Goal: Information Seeking & Learning: Learn about a topic

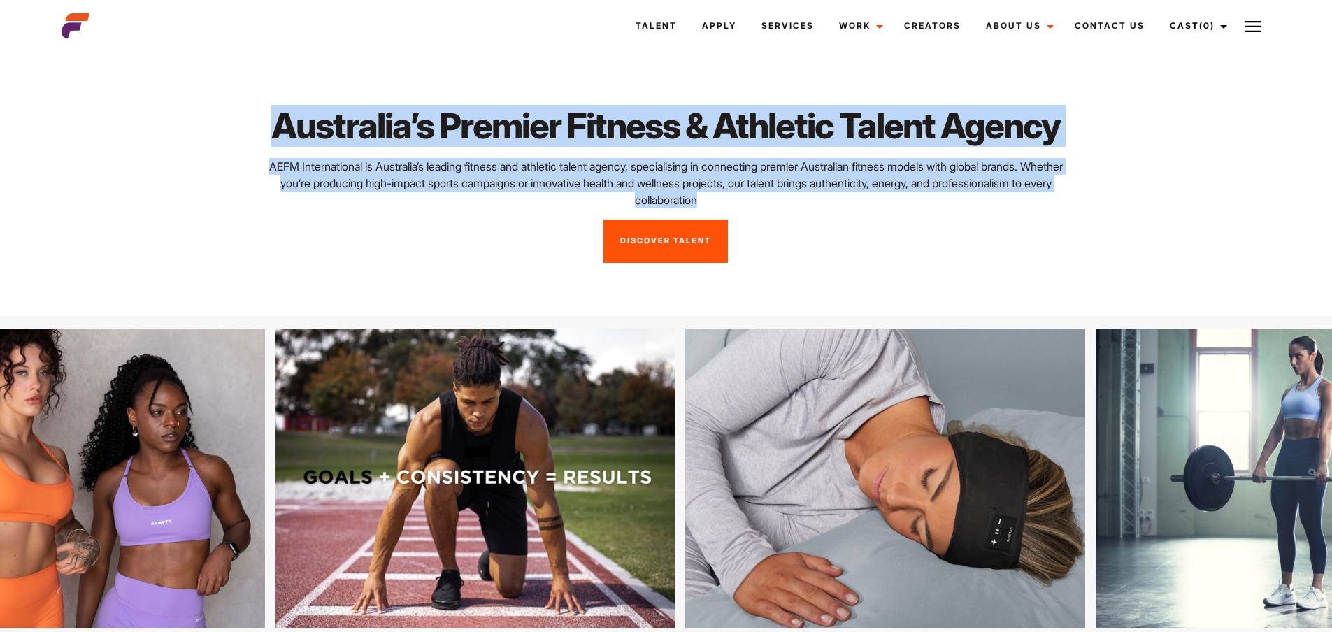
click at [835, 263] on div "Australia’s Premier Fitness & Athletic Talent Agency AEFM International is Aust…" at bounding box center [665, 184] width 816 height 158
click at [835, 208] on p "AEFM International is Australia’s leading fitness and athletic talent agency, s…" at bounding box center [666, 183] width 800 height 50
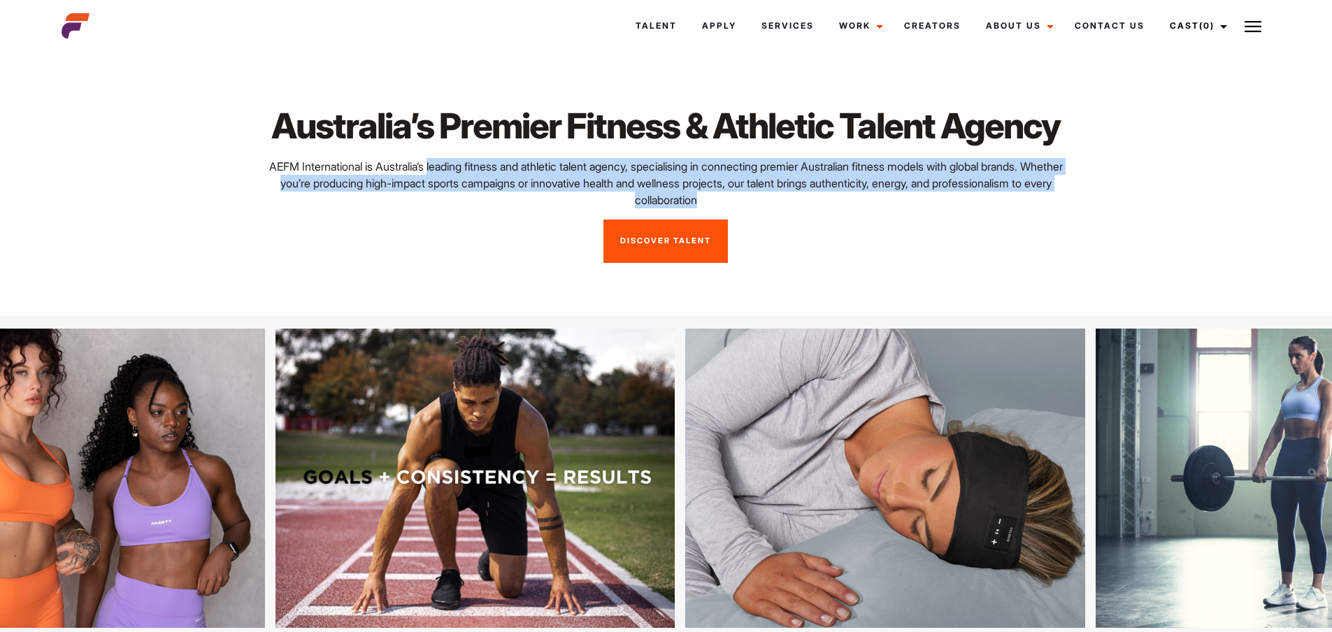
drag, startPoint x: 823, startPoint y: 300, endPoint x: 437, endPoint y: 272, distance: 386.9
click at [438, 208] on p "AEFM International is Australia’s leading fitness and athletic talent agency, s…" at bounding box center [666, 183] width 800 height 50
click at [435, 208] on p "AEFM International is Australia’s leading fitness and athletic talent agency, s…" at bounding box center [666, 183] width 800 height 50
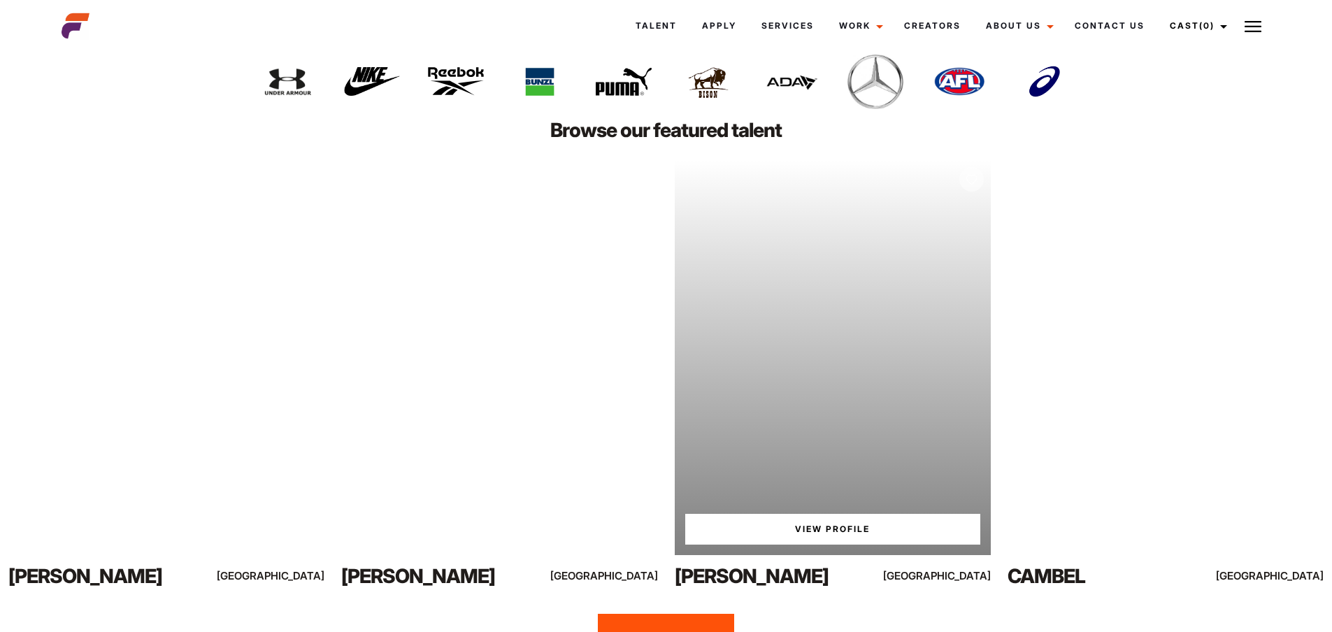
scroll to position [3076, 0]
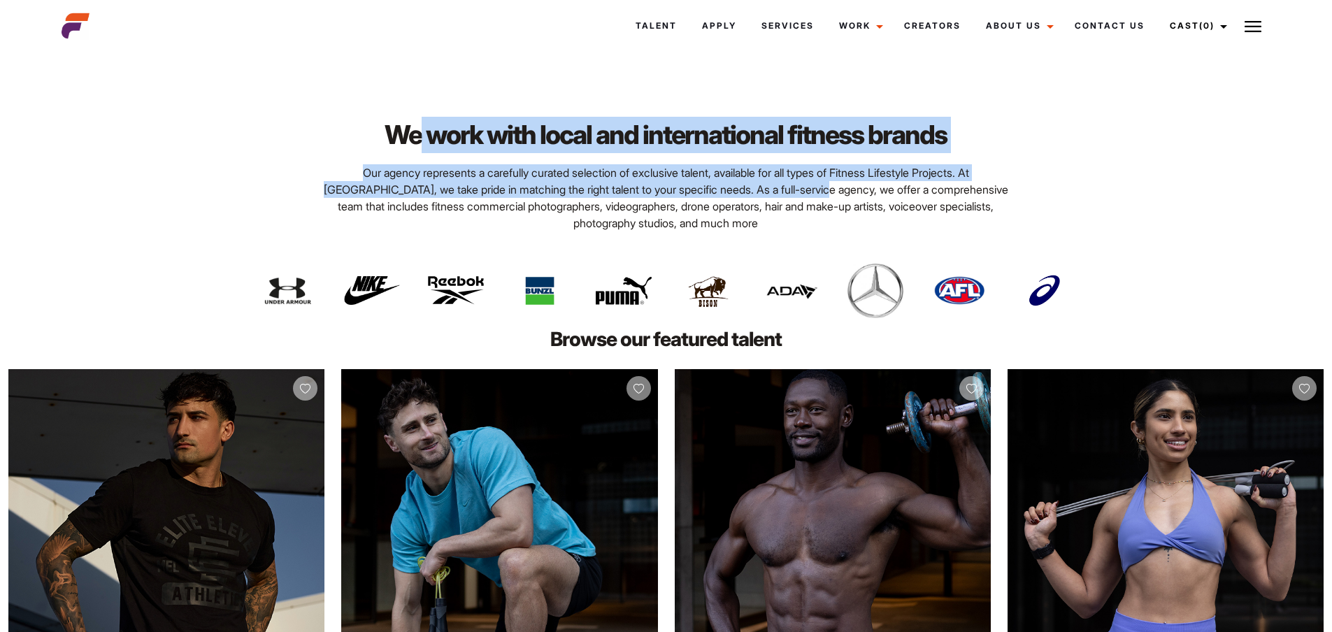
drag, startPoint x: 477, startPoint y: 240, endPoint x: 759, endPoint y: 293, distance: 286.5
click at [758, 231] on div "We work with local and international fitness brands Our agency represents a car…" at bounding box center [665, 174] width 705 height 115
click at [763, 231] on p "Our agency represents a carefully curated selection of exclusive talent, availa…" at bounding box center [666, 197] width 689 height 67
drag, startPoint x: 446, startPoint y: 230, endPoint x: 919, endPoint y: 301, distance: 478.6
click at [918, 231] on div "We work with local and international fitness brands Our agency represents a car…" at bounding box center [665, 174] width 705 height 115
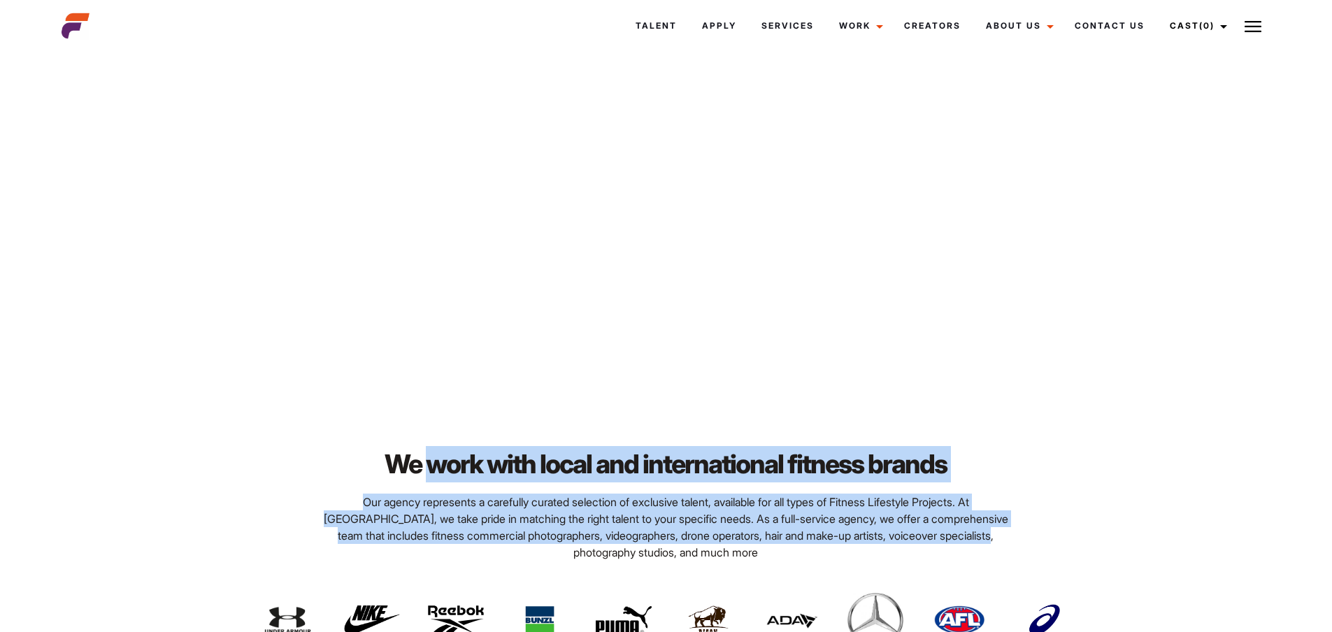
scroll to position [2873, 0]
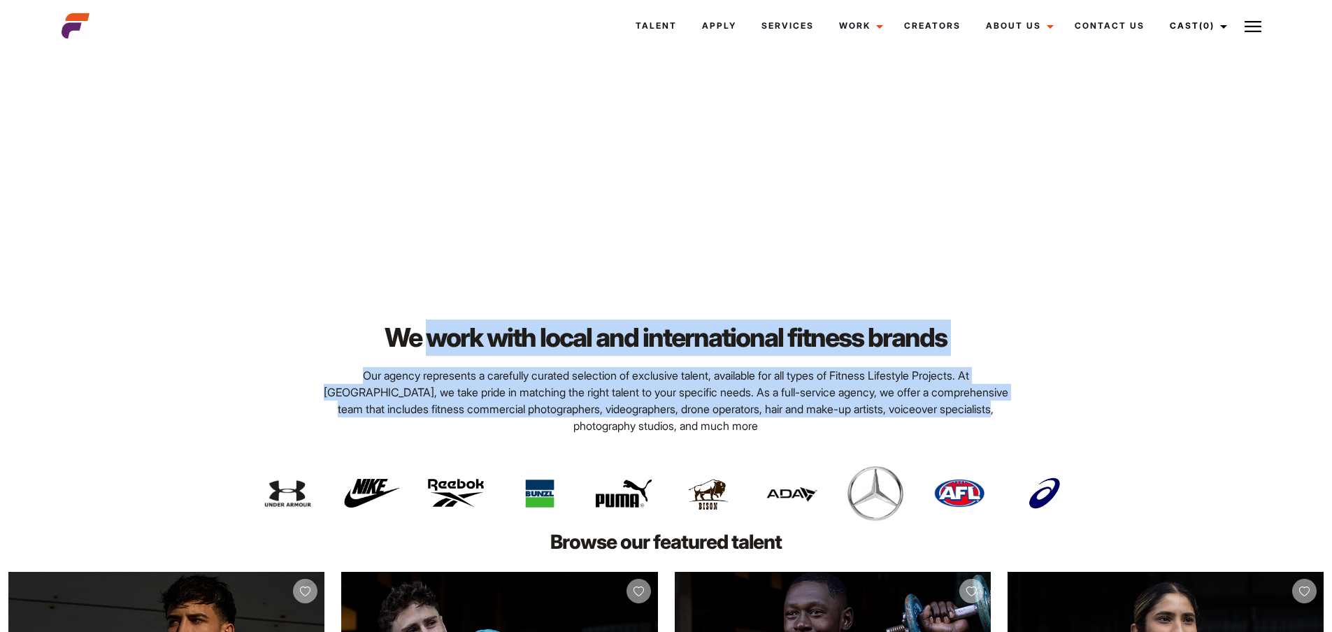
click at [442, 408] on div "We work with local and international fitness brands Our agency represents a car…" at bounding box center [666, 389] width 1332 height 279
drag, startPoint x: 387, startPoint y: 426, endPoint x: 877, endPoint y: 508, distance: 497.6
click at [876, 434] on div "We work with local and international fitness brands Our agency represents a car…" at bounding box center [665, 376] width 705 height 115
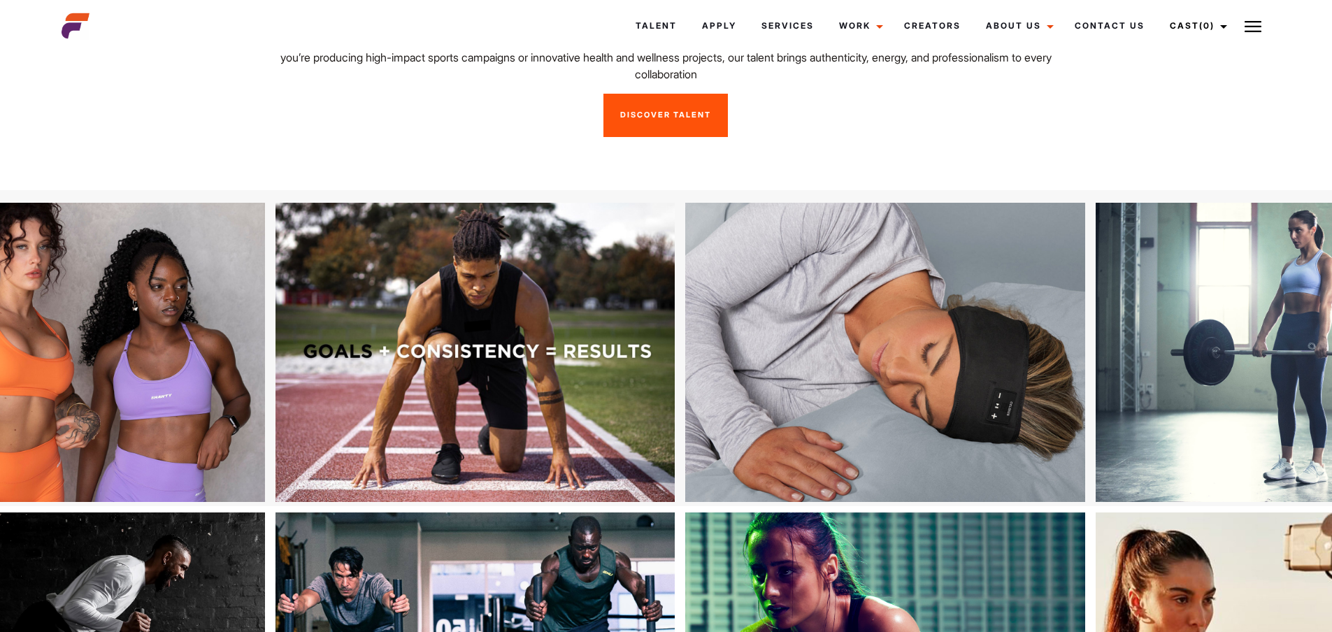
scroll to position [0, 0]
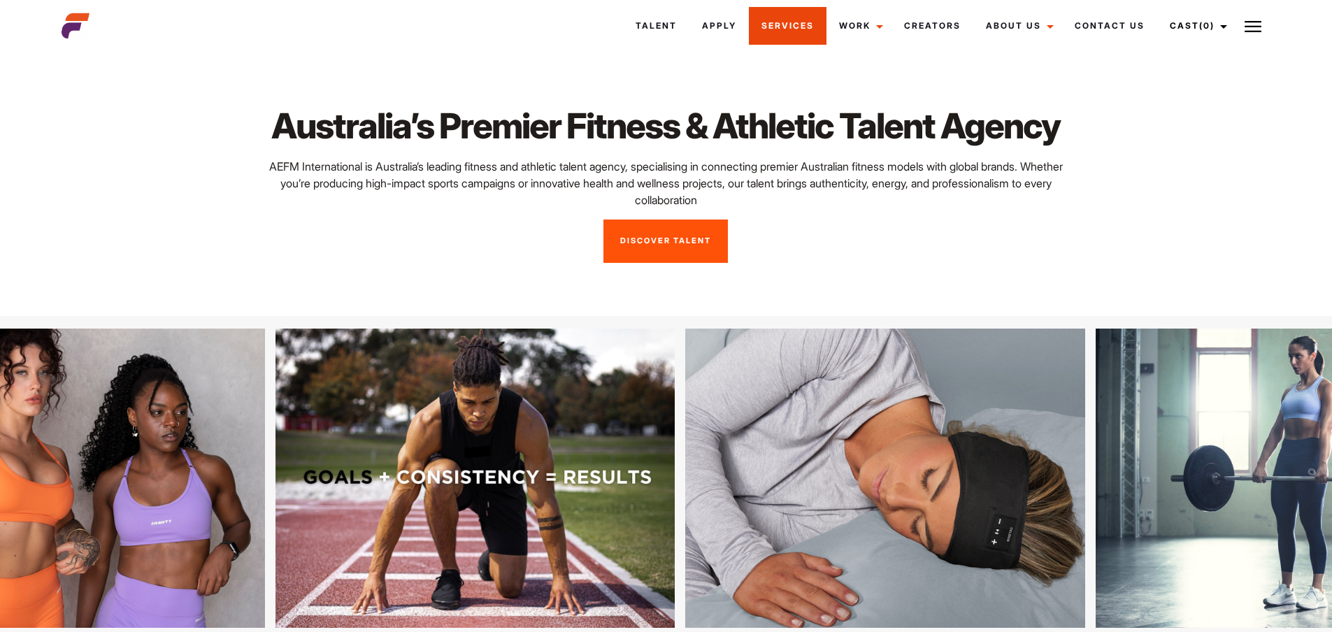
click at [775, 22] on link "Services" at bounding box center [788, 26] width 78 height 38
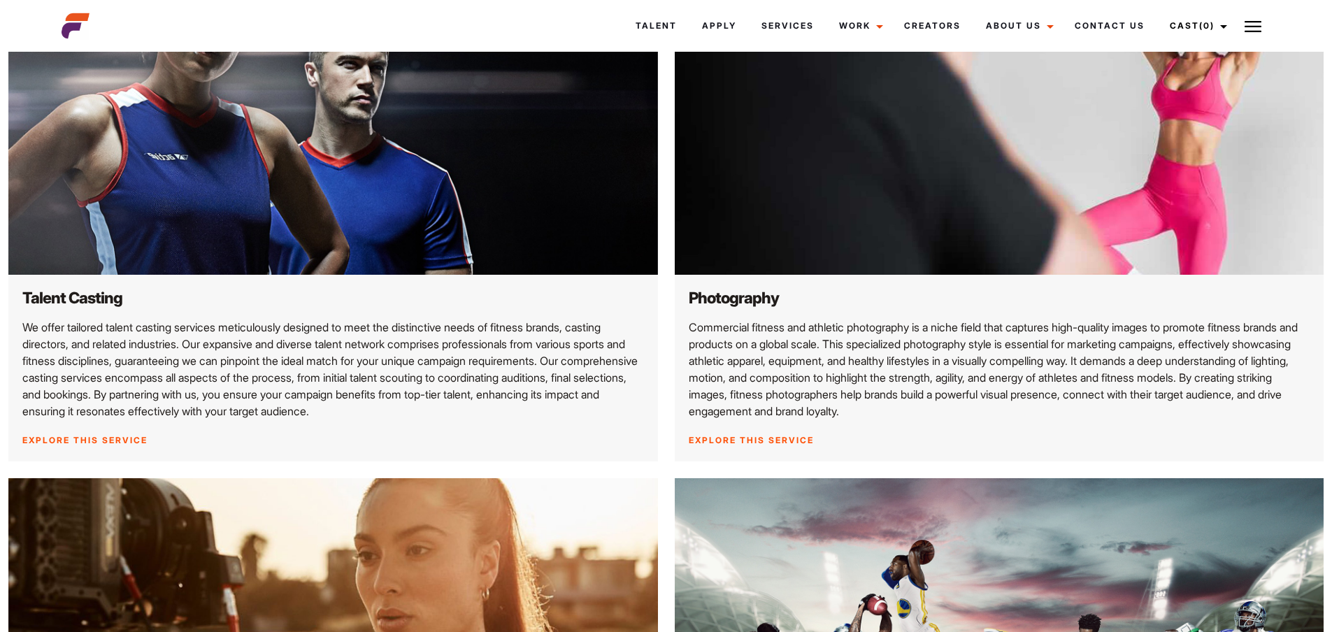
scroll to position [210, 0]
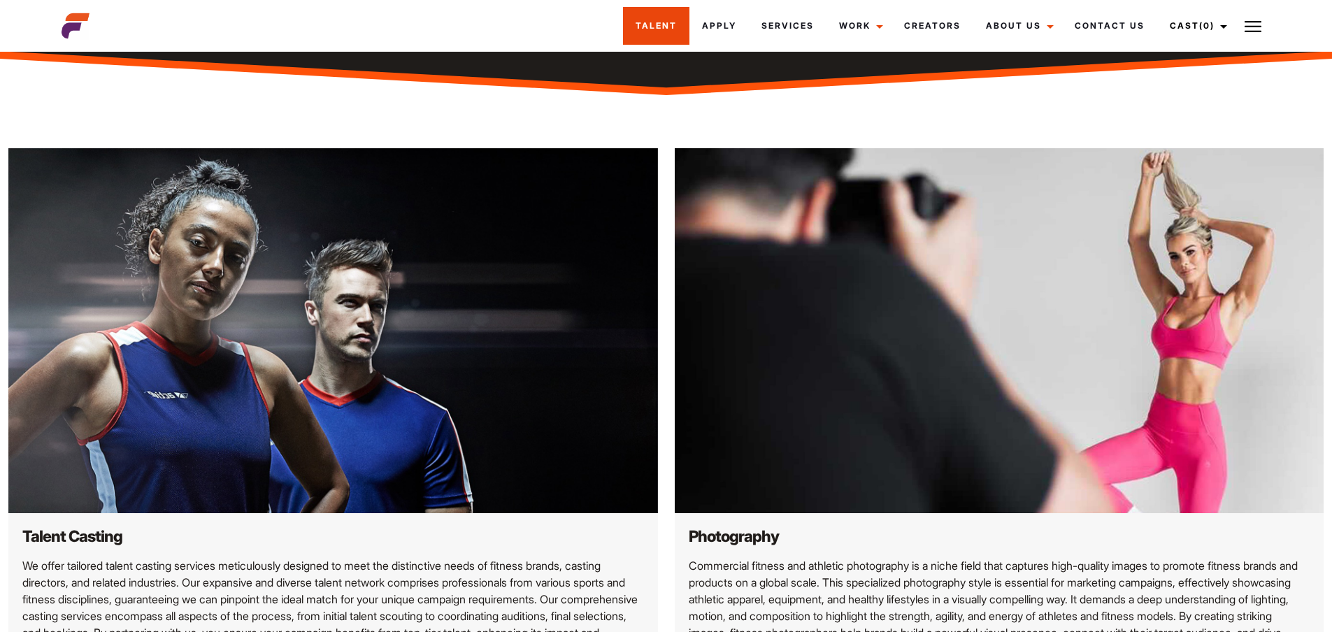
click at [658, 14] on link "Talent" at bounding box center [656, 26] width 66 height 38
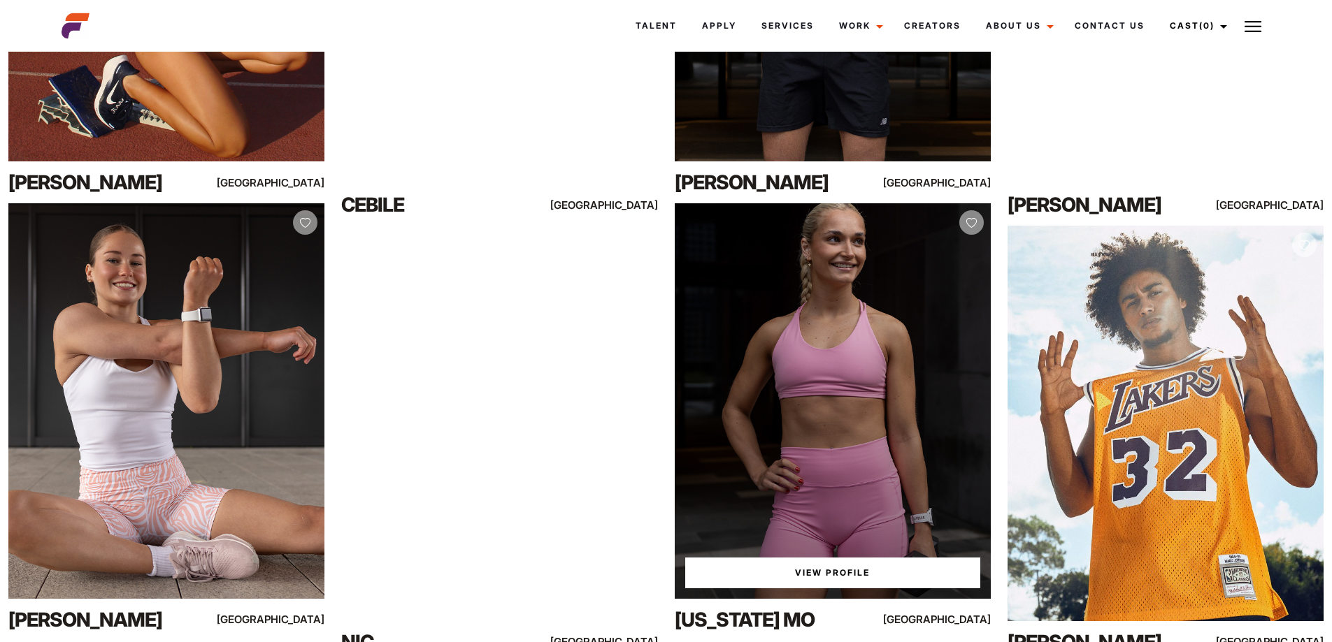
scroll to position [206, 0]
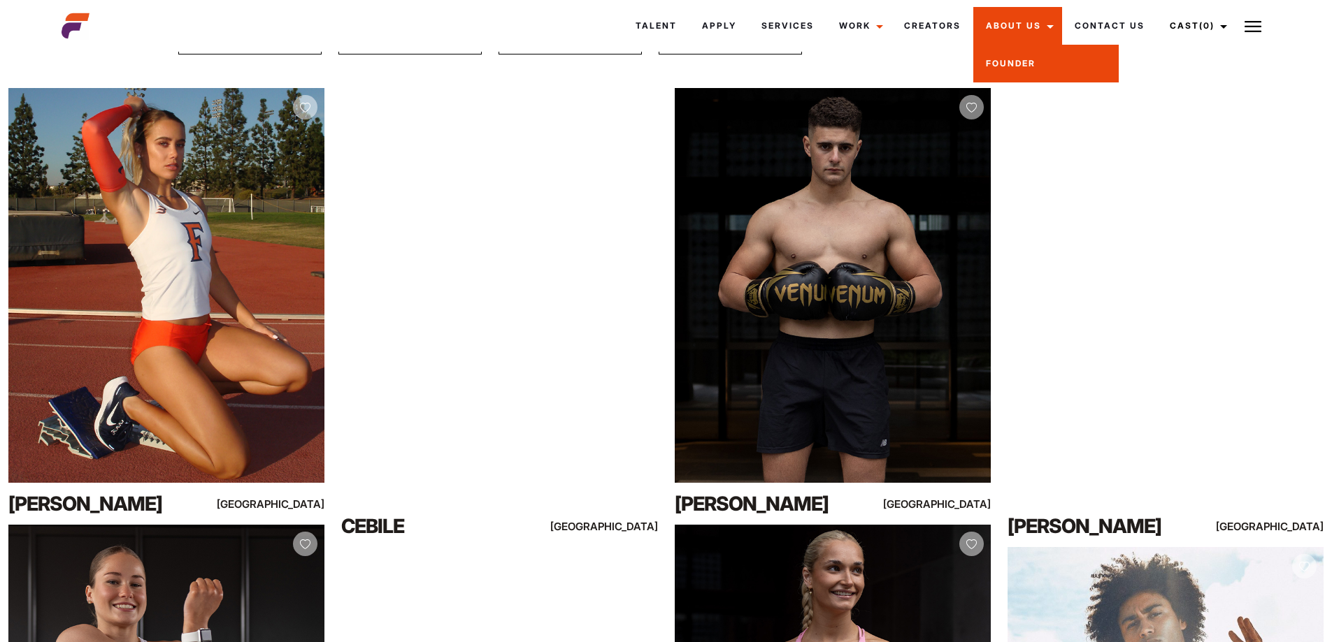
click at [1023, 58] on link "Founder" at bounding box center [1045, 64] width 145 height 38
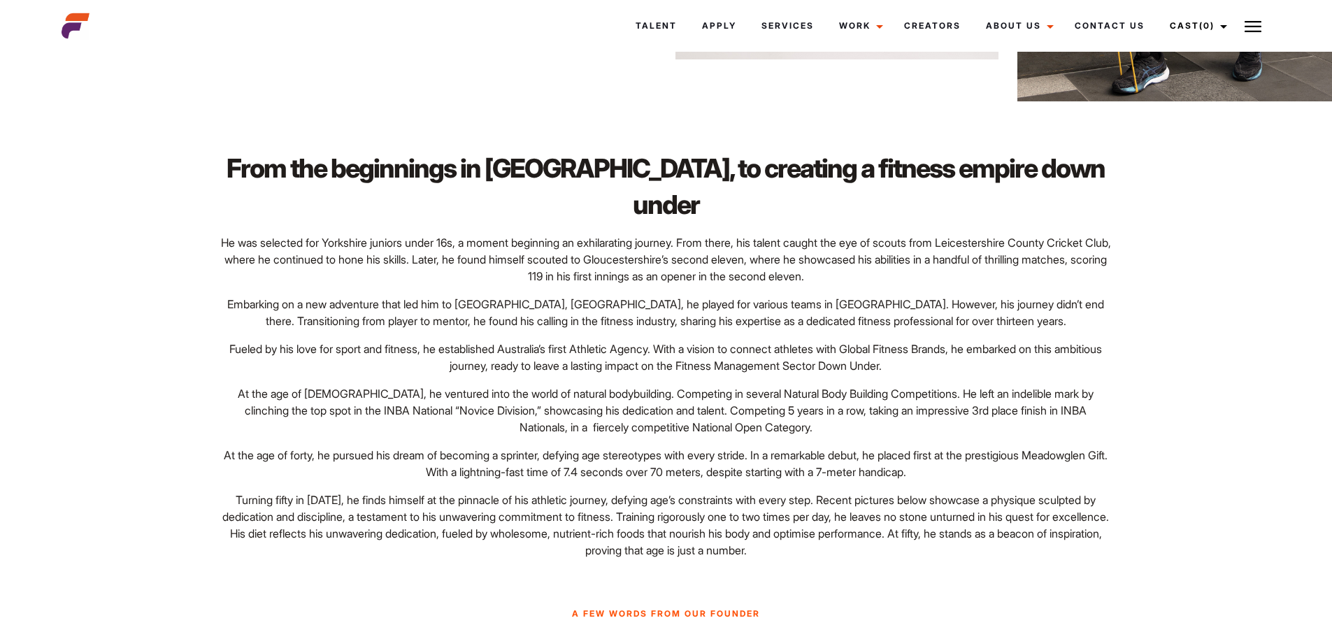
scroll to position [1398, 0]
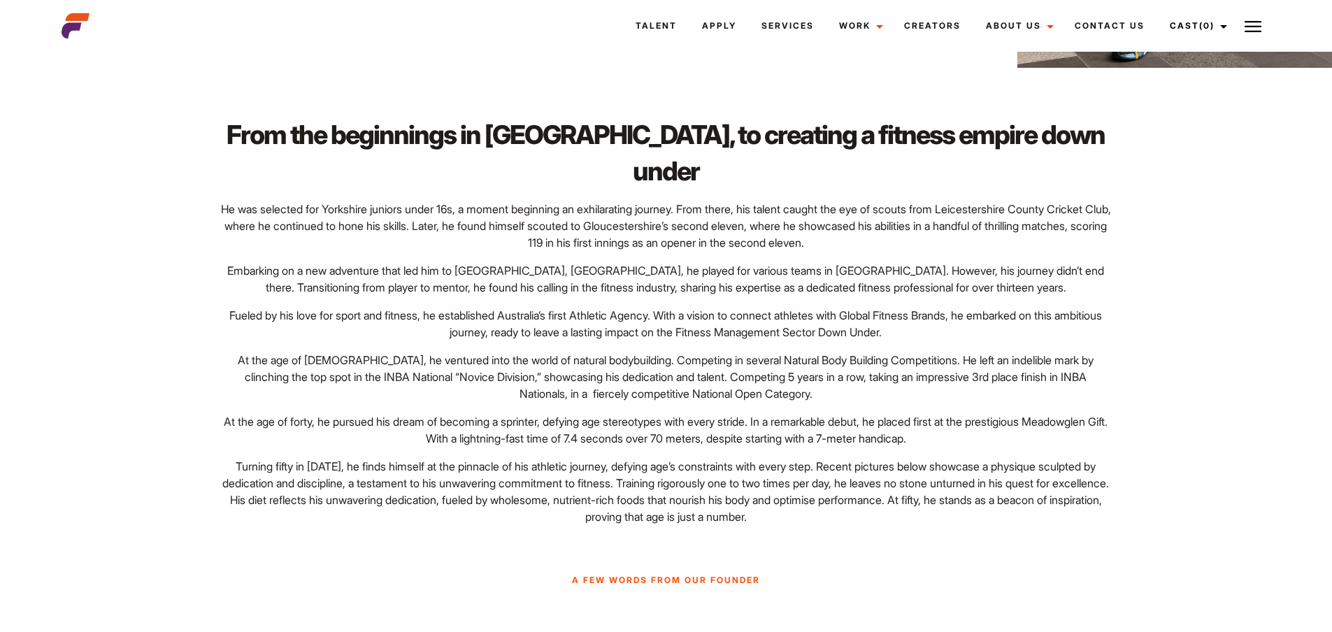
click at [96, 13] on div at bounding box center [155, 26] width 204 height 28
click at [72, 27] on img at bounding box center [76, 26] width 28 height 28
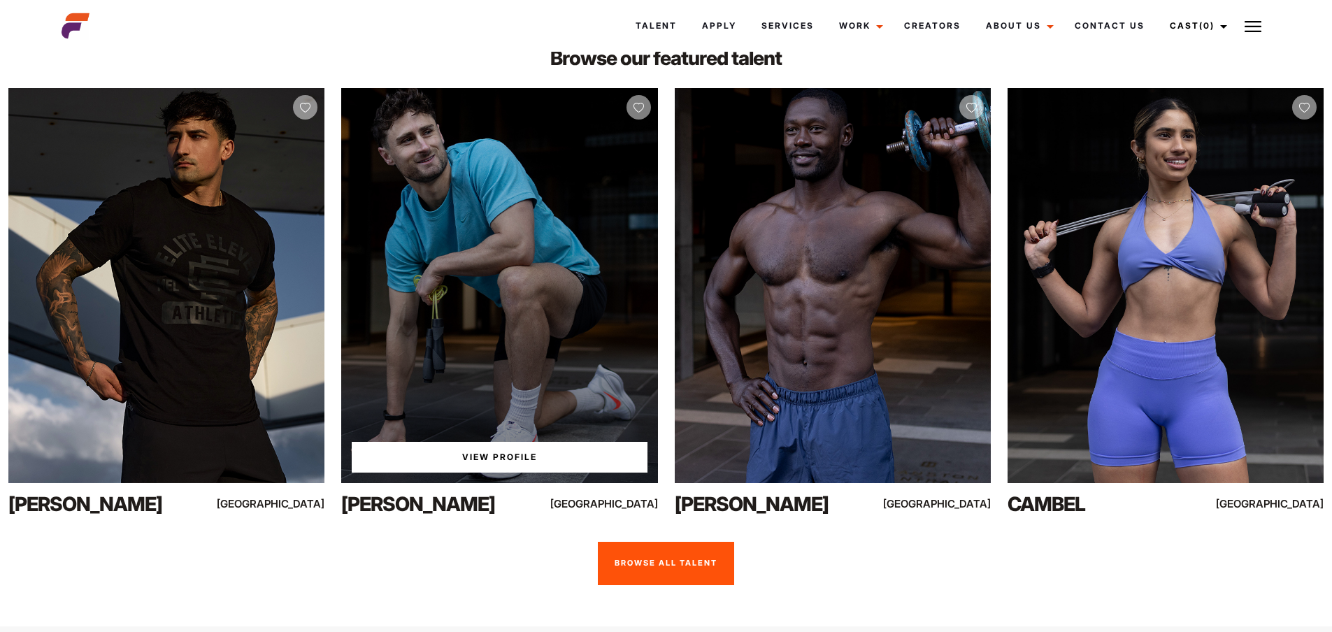
scroll to position [3355, 0]
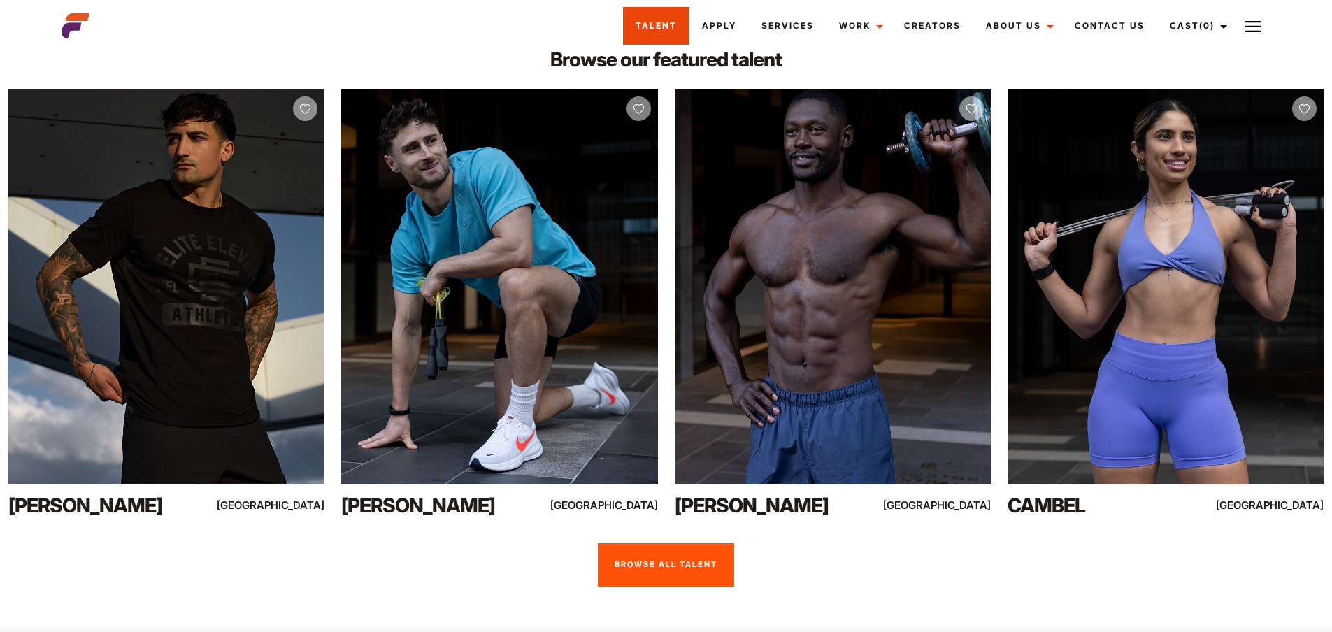
click at [672, 39] on link "Talent" at bounding box center [656, 26] width 66 height 38
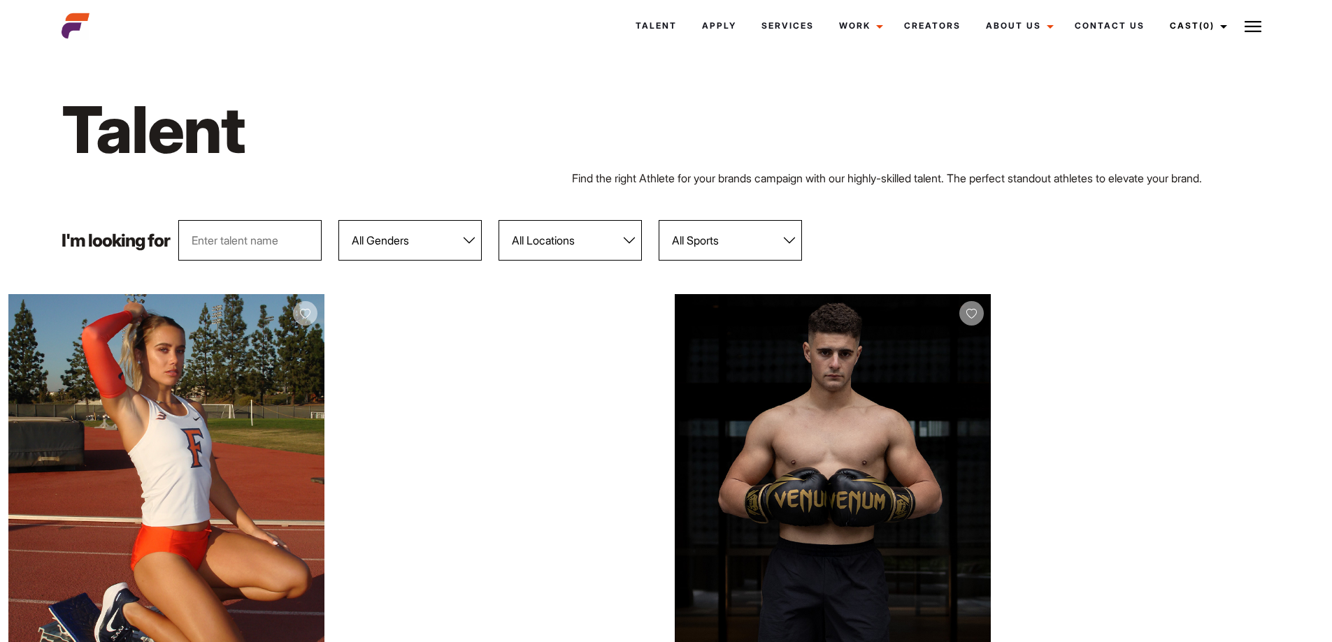
click at [468, 231] on select "All Genders Female Male" at bounding box center [409, 240] width 143 height 41
select select "104"
click at [338, 220] on select "All Genders Female Male" at bounding box center [409, 240] width 143 height 41
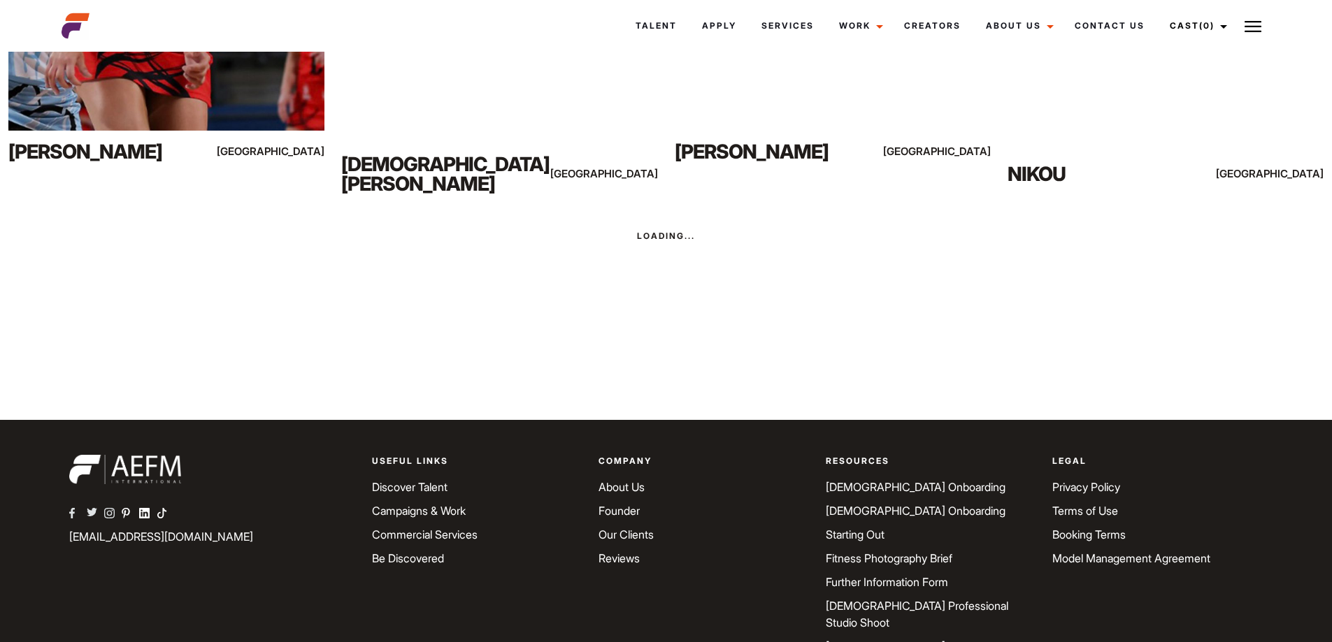
scroll to position [10677, 0]
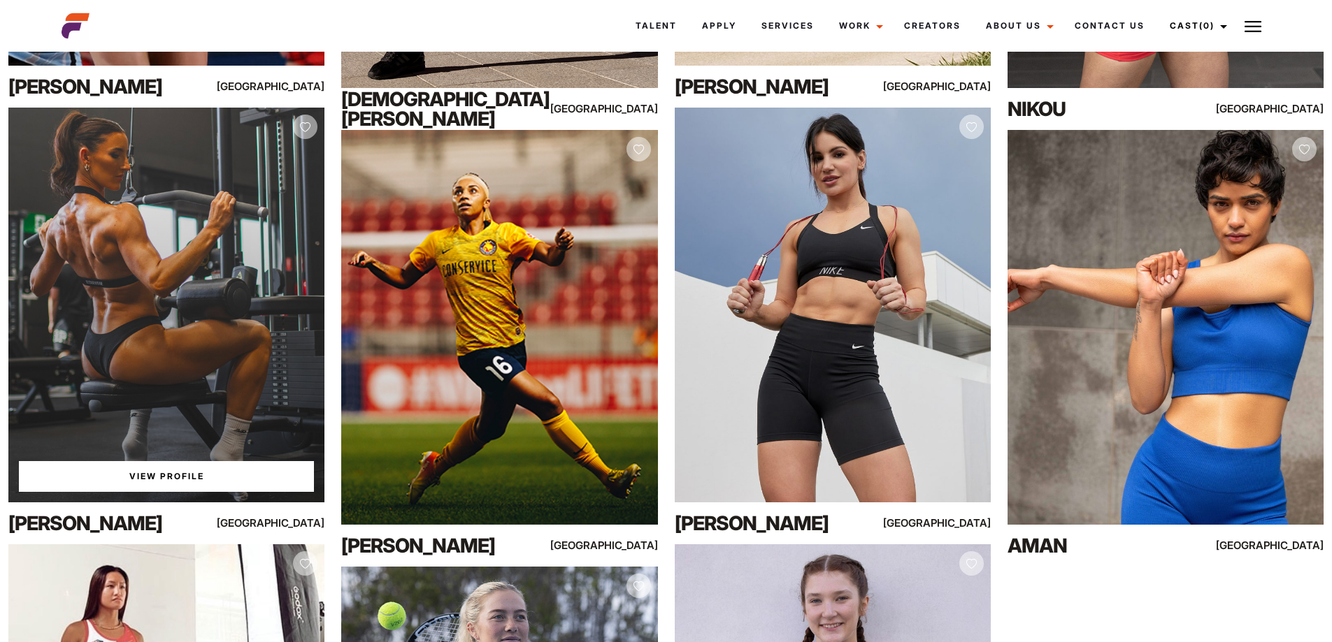
click at [193, 467] on link "View Profile" at bounding box center [166, 476] width 295 height 31
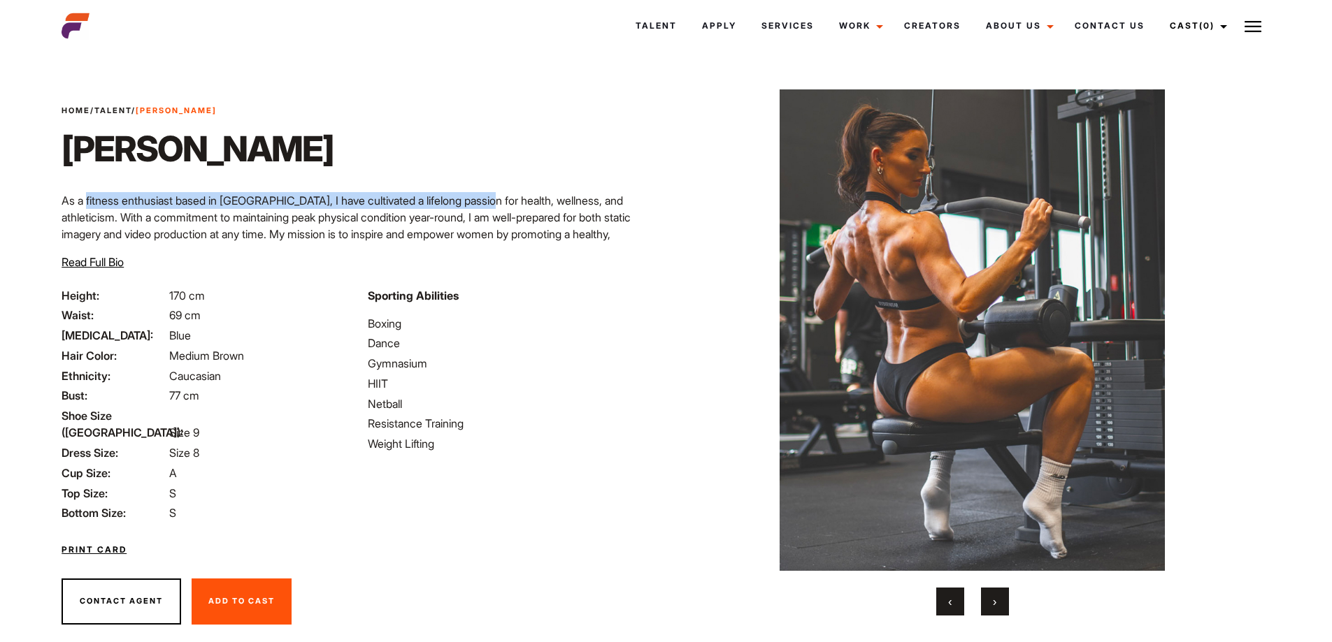
drag, startPoint x: 92, startPoint y: 195, endPoint x: 468, endPoint y: 203, distance: 376.1
click at [468, 203] on p "As a fitness enthusiast based in [GEOGRAPHIC_DATA], I have cultivated a lifelon…" at bounding box center [360, 225] width 596 height 67
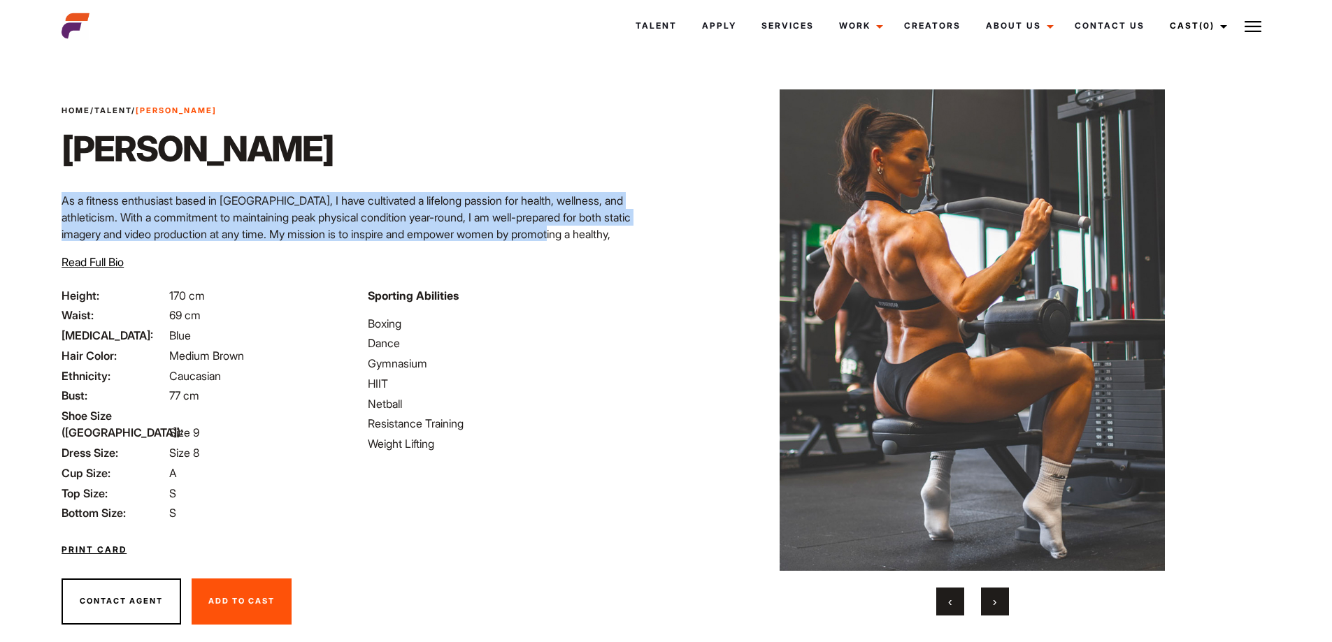
drag, startPoint x: 251, startPoint y: 182, endPoint x: 511, endPoint y: 240, distance: 266.3
click at [511, 240] on div "Home / Talent / [PERSON_NAME] P [PERSON_NAME] P As a fitness enthusiast based i…" at bounding box center [359, 196] width 612 height 182
click at [511, 240] on p "As a fitness enthusiast based in [GEOGRAPHIC_DATA], I have cultivated a lifelon…" at bounding box center [360, 225] width 596 height 67
drag, startPoint x: 555, startPoint y: 240, endPoint x: 276, endPoint y: 179, distance: 285.6
click at [226, 168] on div "Home / Talent / [PERSON_NAME] P [PERSON_NAME] P As a fitness enthusiast based i…" at bounding box center [359, 196] width 612 height 182
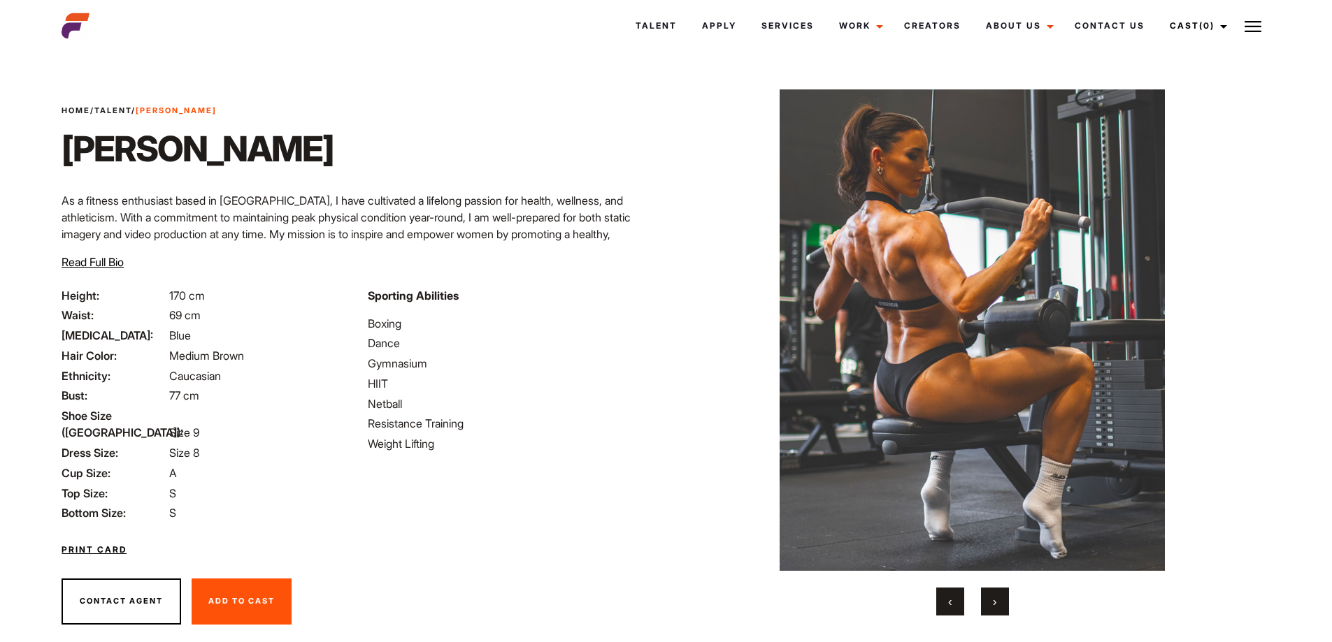
click at [976, 603] on div "‹ ›" at bounding box center [972, 602] width 545 height 28
click at [988, 603] on button "›" at bounding box center [995, 602] width 28 height 28
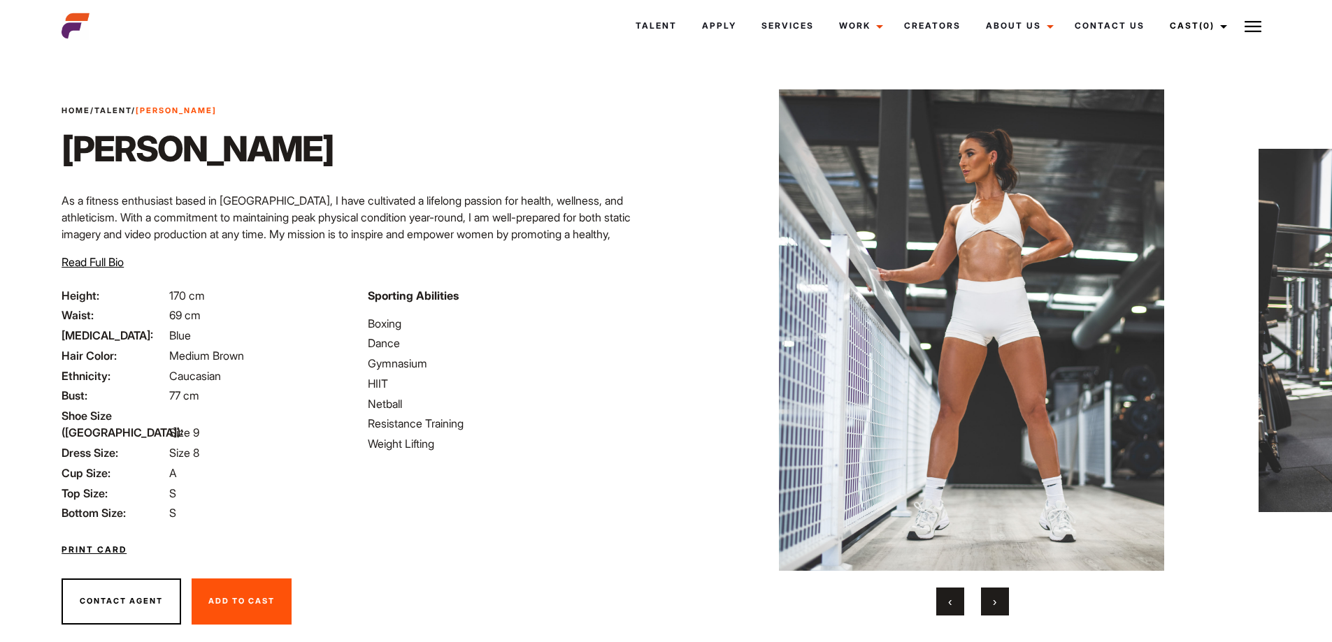
click at [988, 603] on button "›" at bounding box center [995, 602] width 28 height 28
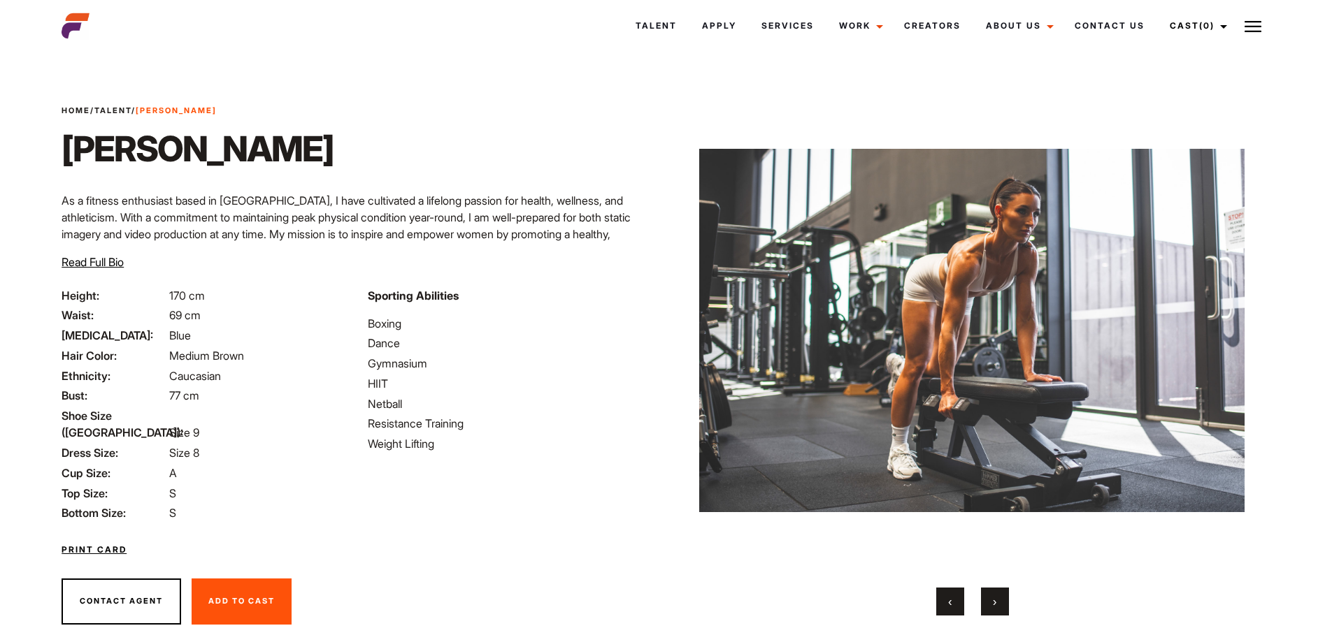
click at [988, 603] on button "›" at bounding box center [995, 602] width 28 height 28
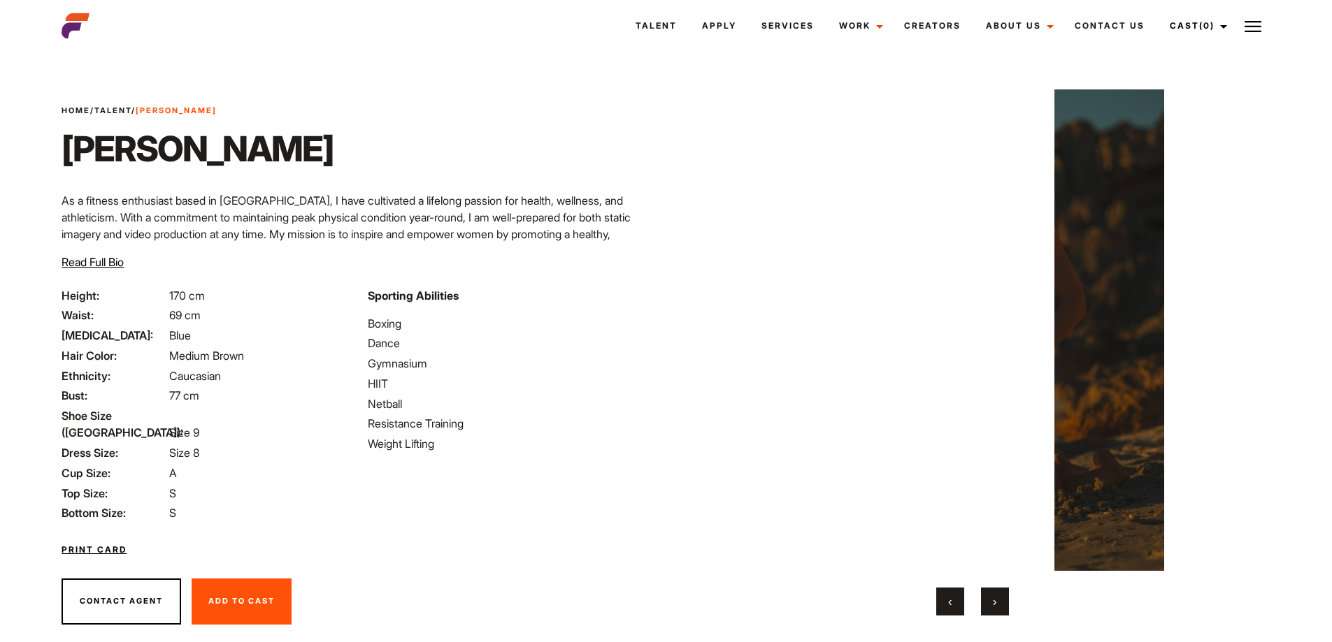
click at [988, 603] on button "›" at bounding box center [995, 602] width 28 height 28
